Goal: Find specific page/section: Find specific page/section

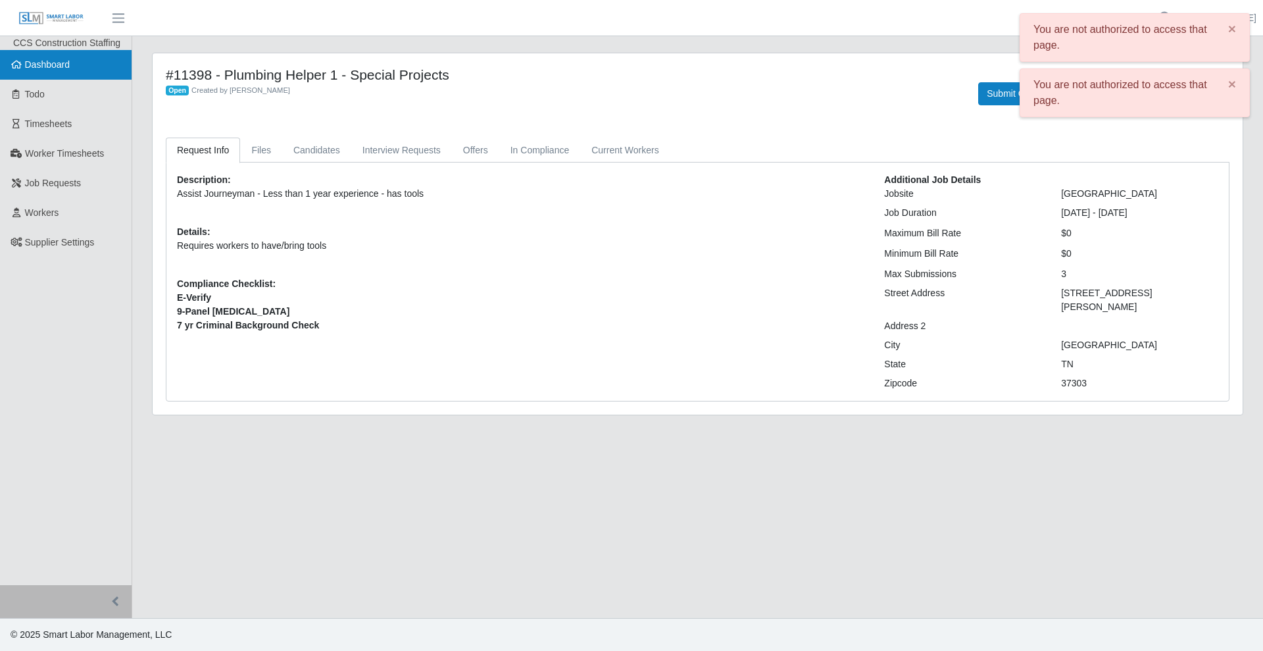
click at [38, 59] on span "Dashboard" at bounding box center [47, 64] width 45 height 11
